Goal: Task Accomplishment & Management: Use online tool/utility

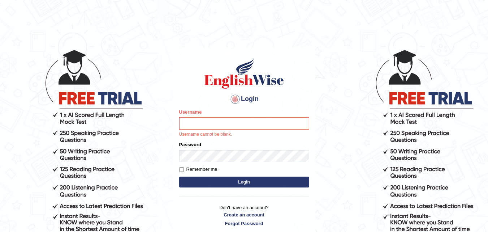
click at [289, 124] on input "Username" at bounding box center [244, 123] width 130 height 12
type input "RishniShineli"
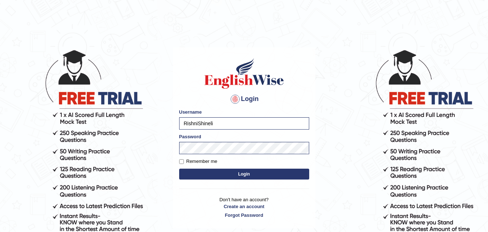
click at [262, 176] on button "Login" at bounding box center [244, 173] width 130 height 11
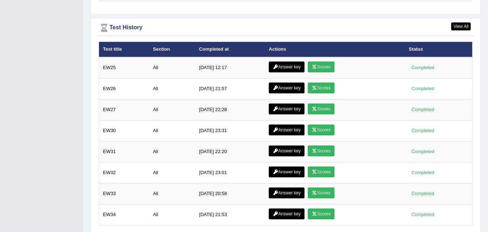
scroll to position [987, 0]
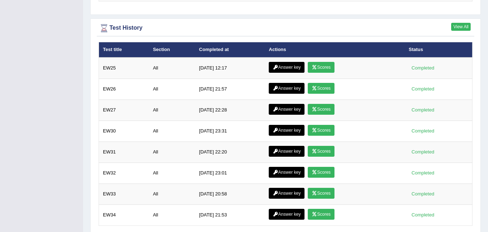
click at [466, 23] on link "View All" at bounding box center [462, 27] width 20 height 8
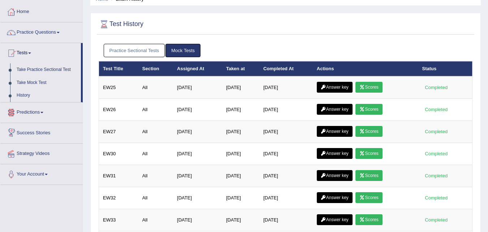
scroll to position [34, 0]
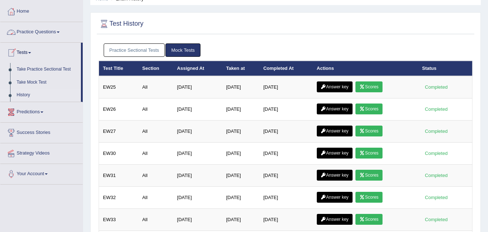
click at [34, 50] on link "Tests" at bounding box center [40, 52] width 81 height 18
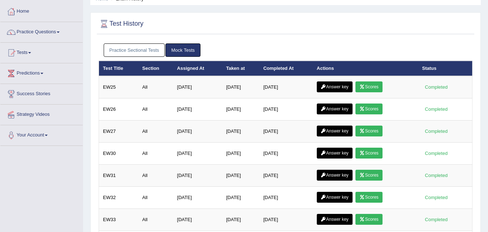
click at [34, 50] on link "Tests" at bounding box center [41, 52] width 82 height 18
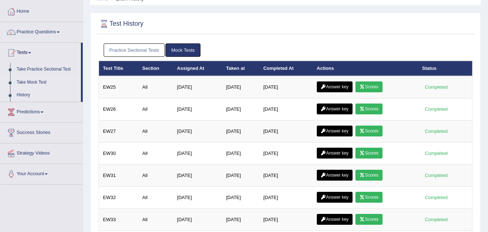
click at [32, 81] on link "Take Mock Test" at bounding box center [47, 82] width 68 height 13
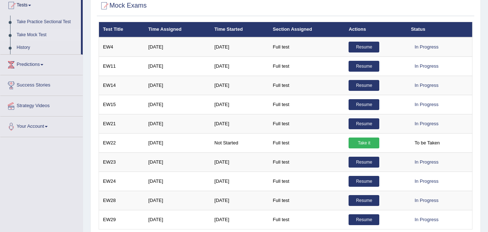
scroll to position [81, 0]
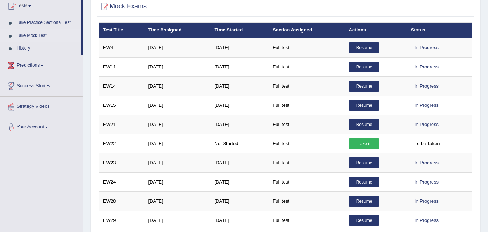
click at [425, 28] on th "Status" at bounding box center [439, 30] width 65 height 15
click at [417, 32] on th "Status" at bounding box center [439, 30] width 65 height 15
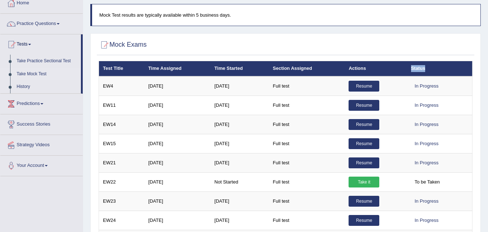
scroll to position [38, 0]
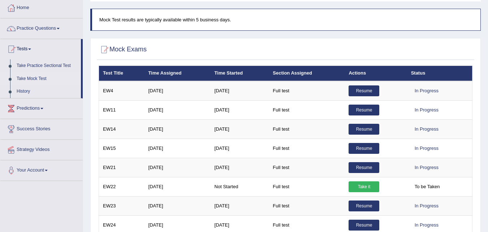
click at [415, 35] on div "Home Mock Exams Mock Test results are typically available within 5 business day…" at bounding box center [285, 143] width 405 height 362
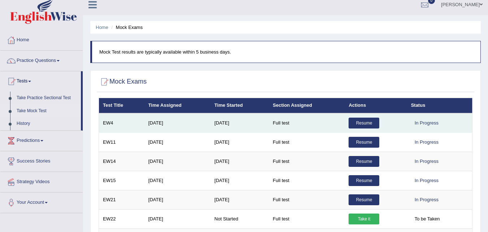
scroll to position [0, 0]
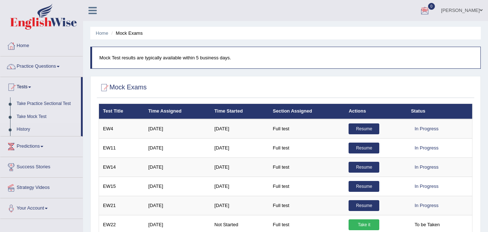
click at [431, 8] on div at bounding box center [425, 10] width 11 height 11
click at [431, 10] on div at bounding box center [425, 10] width 11 height 11
click at [402, 27] on link "See All Alerts" at bounding box center [382, 30] width 40 height 8
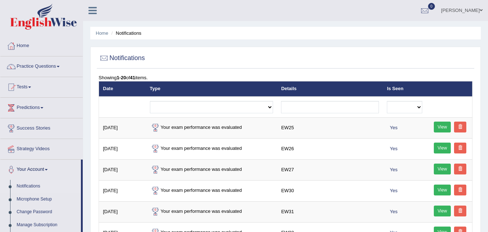
click at [22, 87] on link "Tests" at bounding box center [41, 86] width 82 height 18
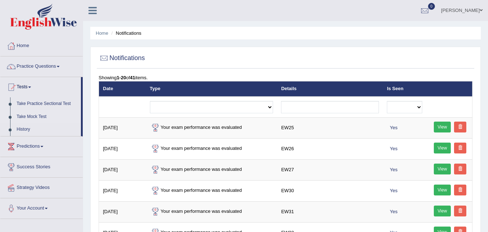
click at [30, 116] on link "Take Mock Test" at bounding box center [47, 116] width 68 height 13
